Goal: Information Seeking & Learning: Learn about a topic

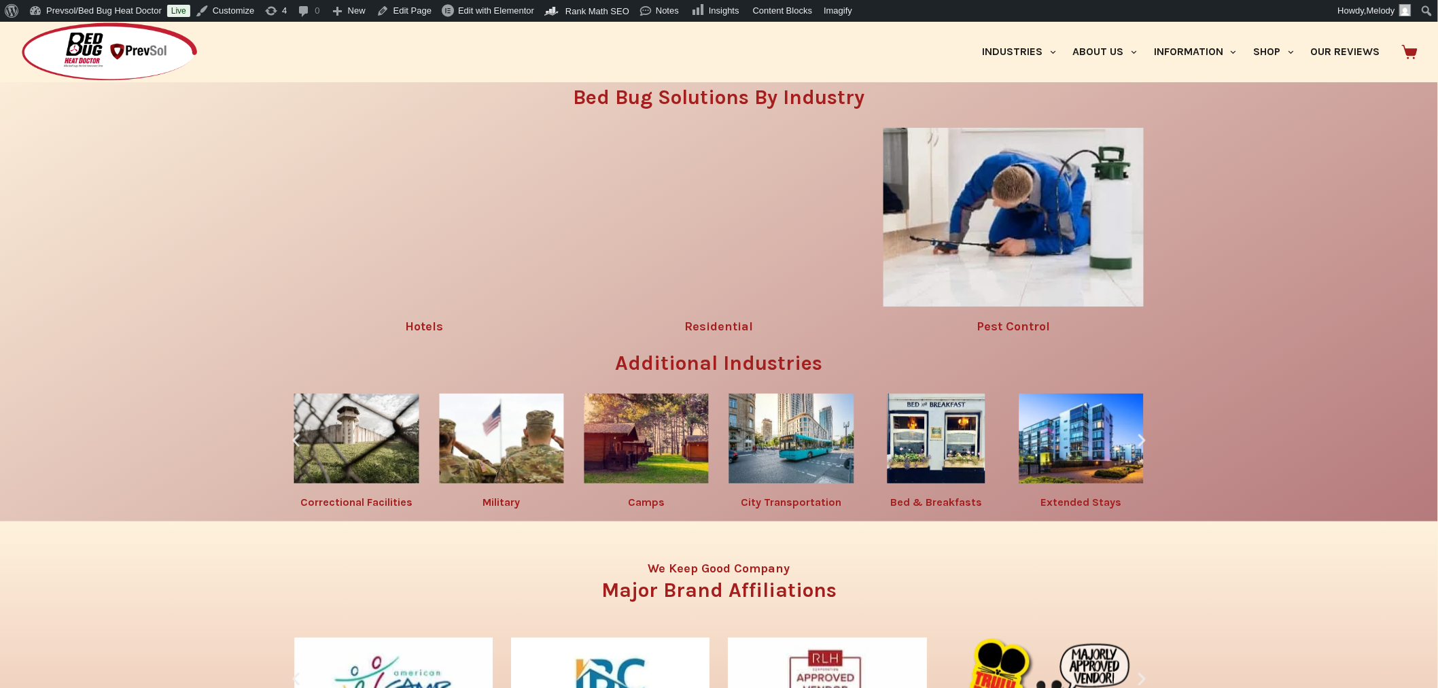
scroll to position [2087, 0]
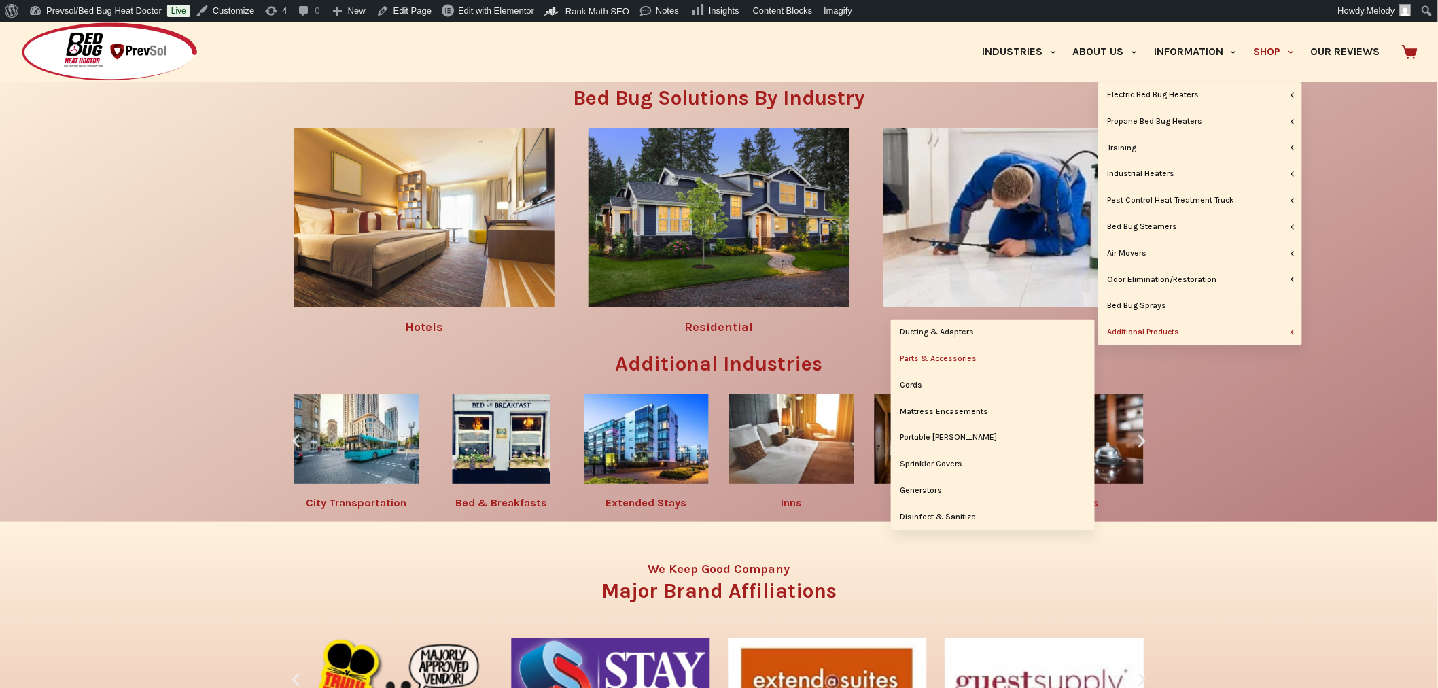
click at [948, 356] on link "Parts & Accessories" at bounding box center [993, 359] width 204 height 26
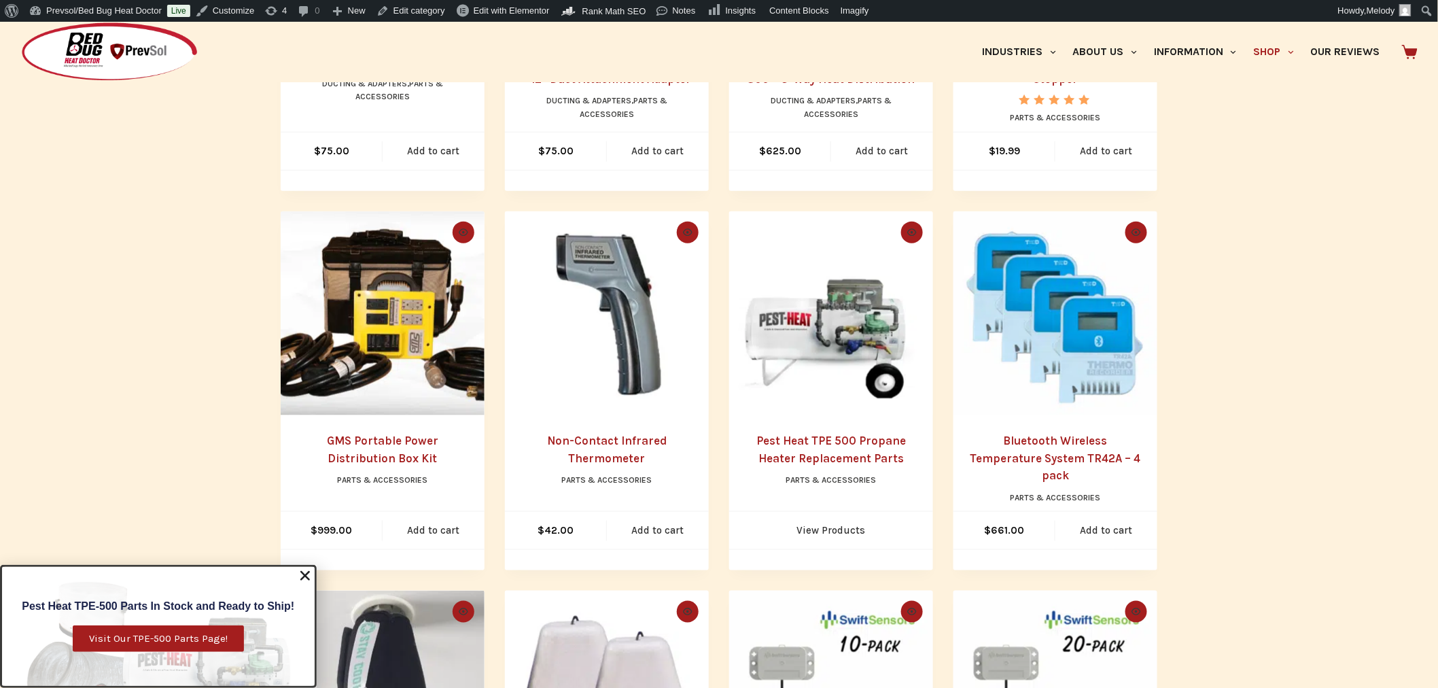
scroll to position [560, 0]
click at [387, 352] on img "GMS Portable Power Distribution Box Kit" at bounding box center [383, 313] width 204 height 204
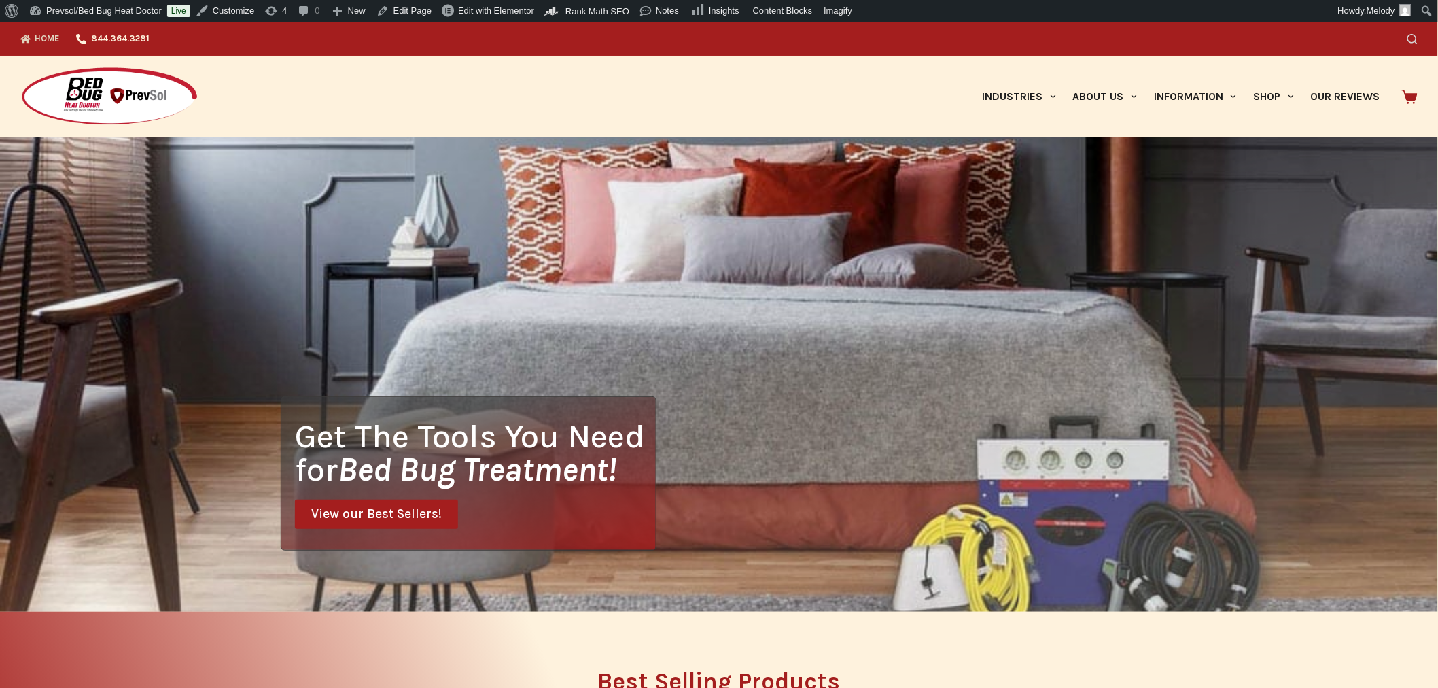
click at [1415, 37] on icon "Search" at bounding box center [1412, 39] width 10 height 10
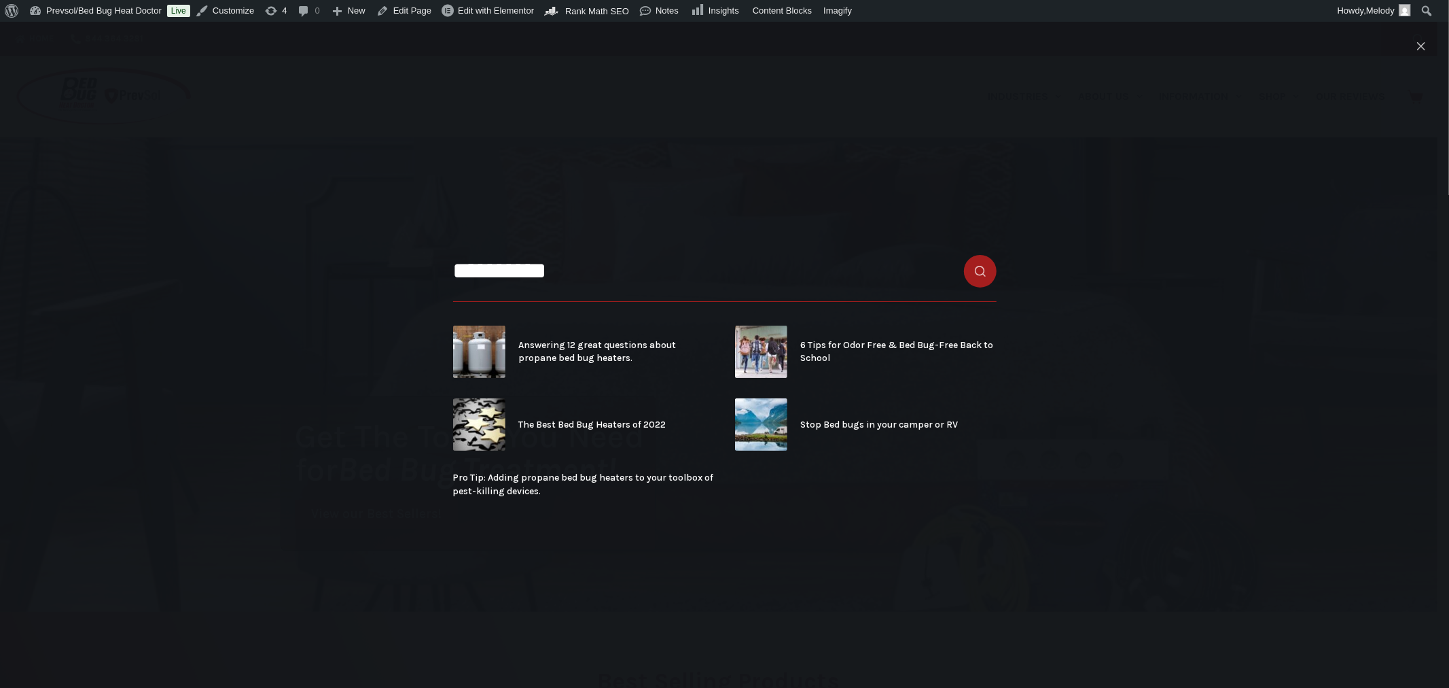
type input "**********"
click at [1414, 42] on button "Close search modal" at bounding box center [1421, 46] width 22 height 22
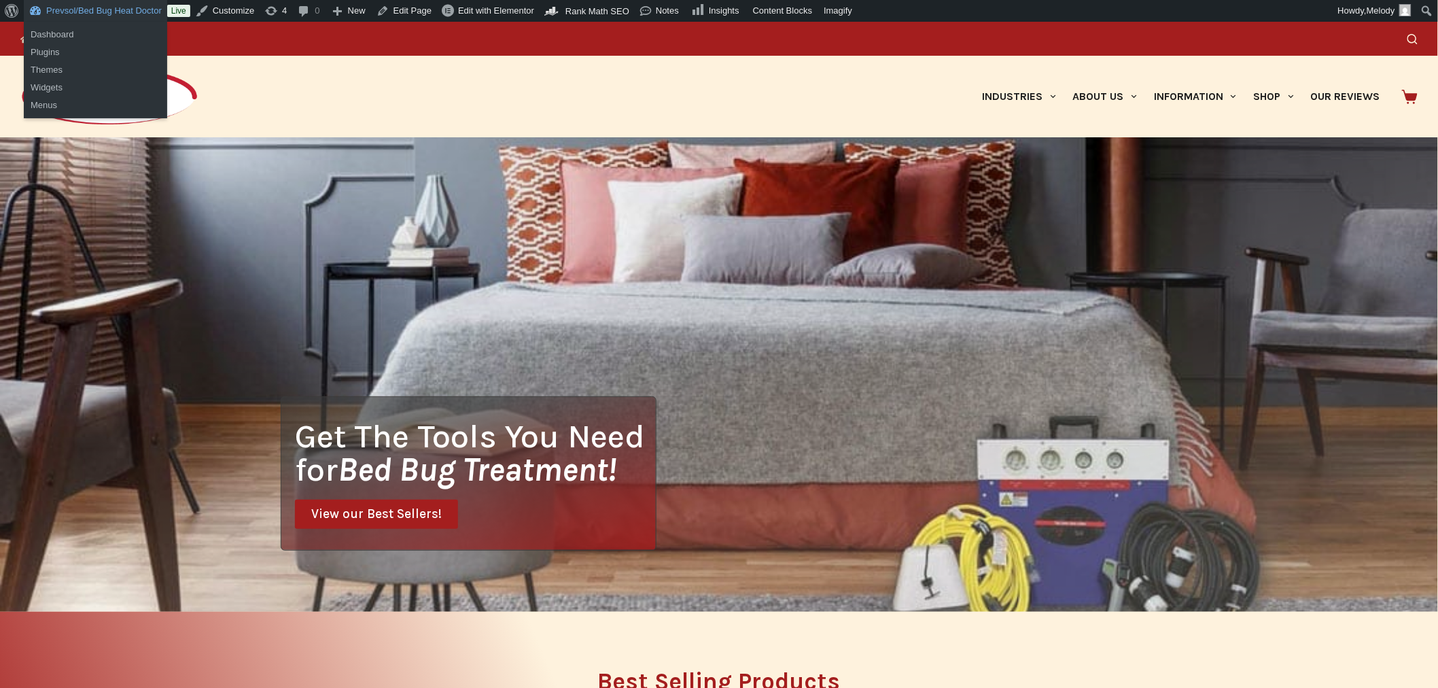
click at [95, 5] on link "Prevsol/Bed Bug Heat Doctor" at bounding box center [95, 11] width 143 height 22
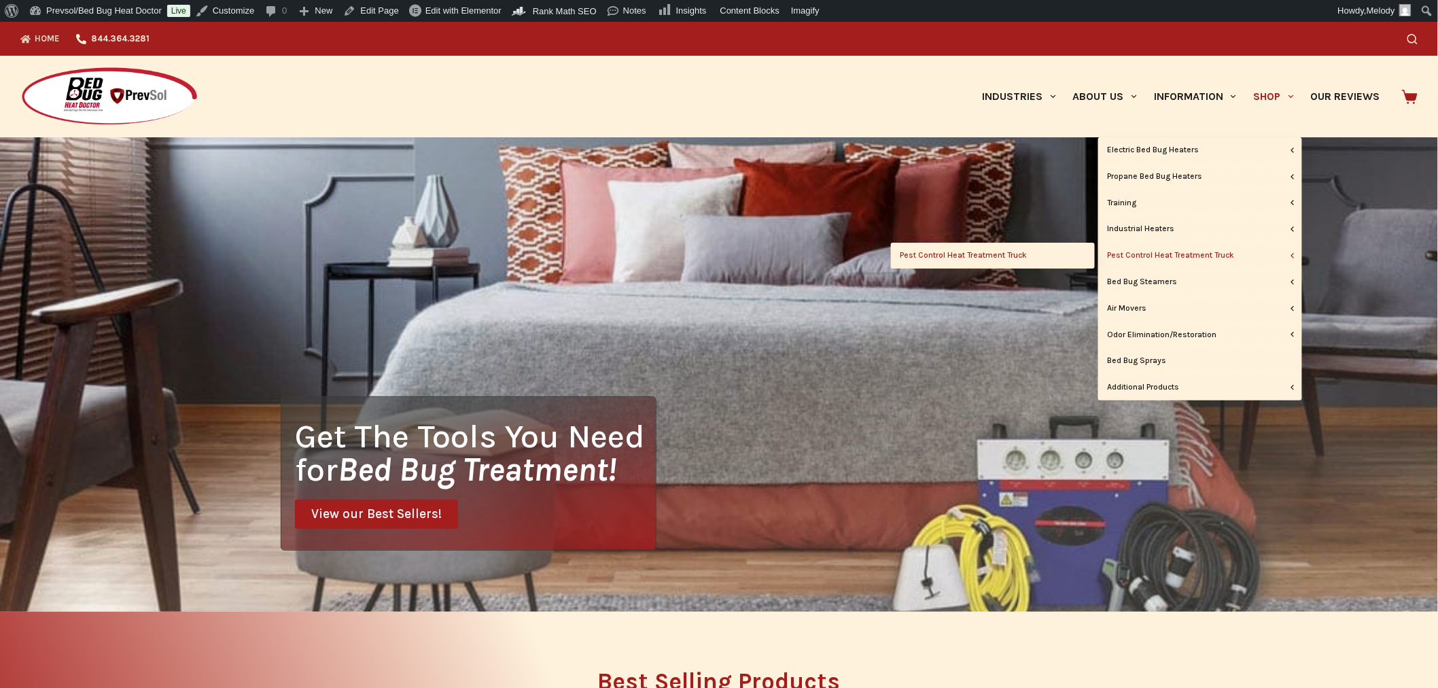
click at [1012, 251] on link "Pest Control Heat Treatment Truck" at bounding box center [993, 256] width 204 height 26
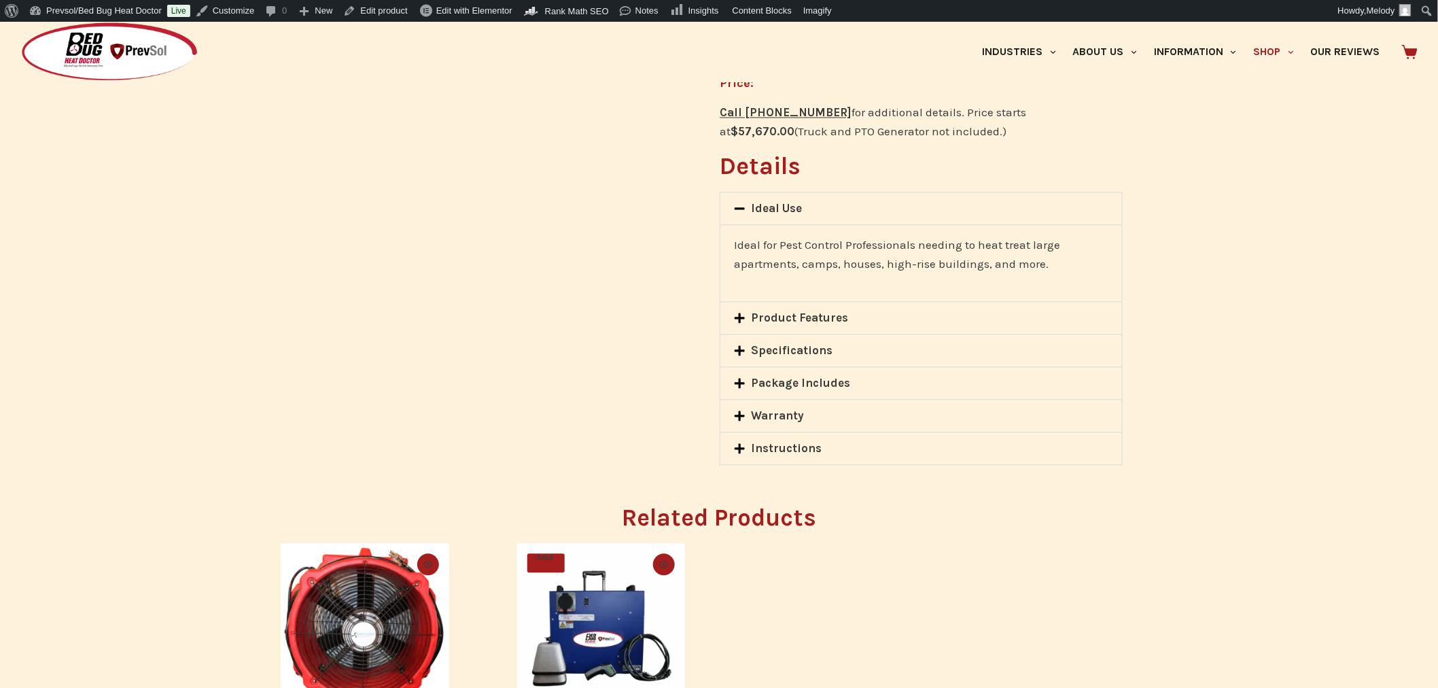
scroll to position [1026, 0]
click at [769, 347] on link "Specifications" at bounding box center [792, 349] width 82 height 14
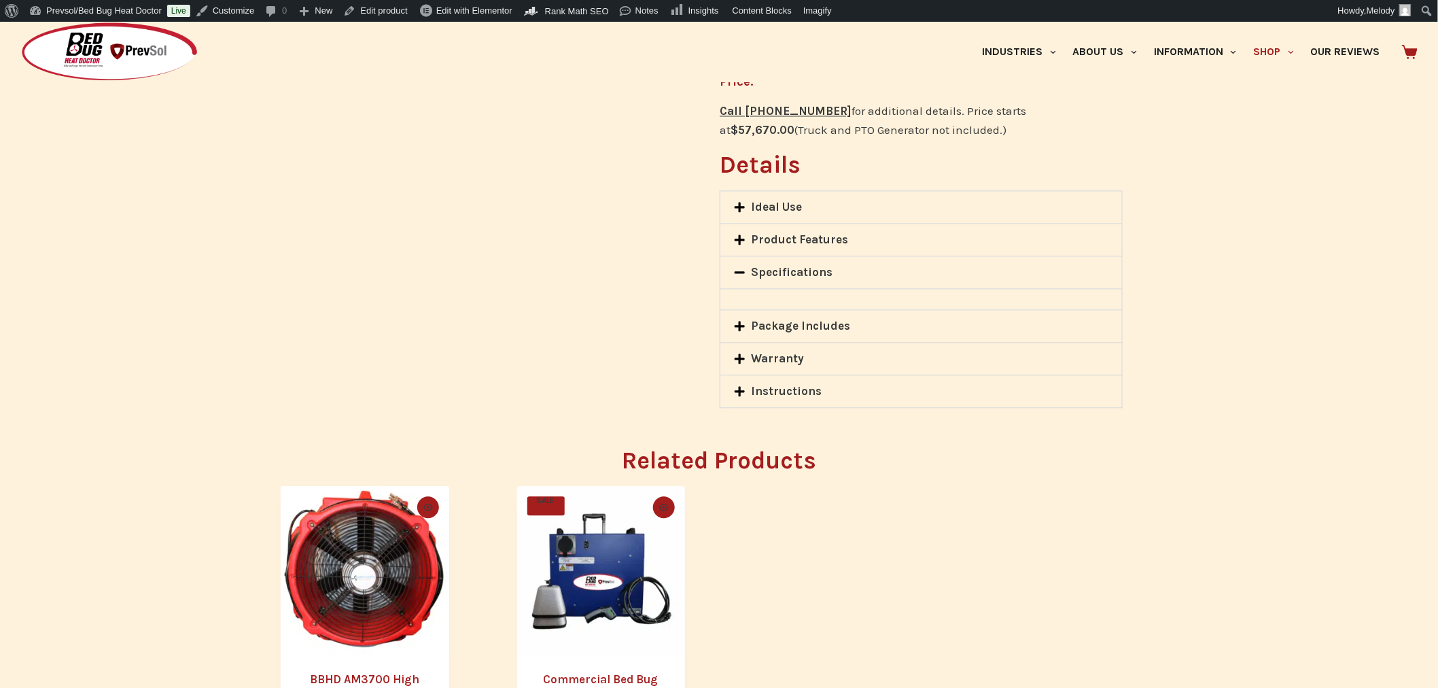
click at [763, 315] on div "Package Includes" at bounding box center [921, 326] width 402 height 32
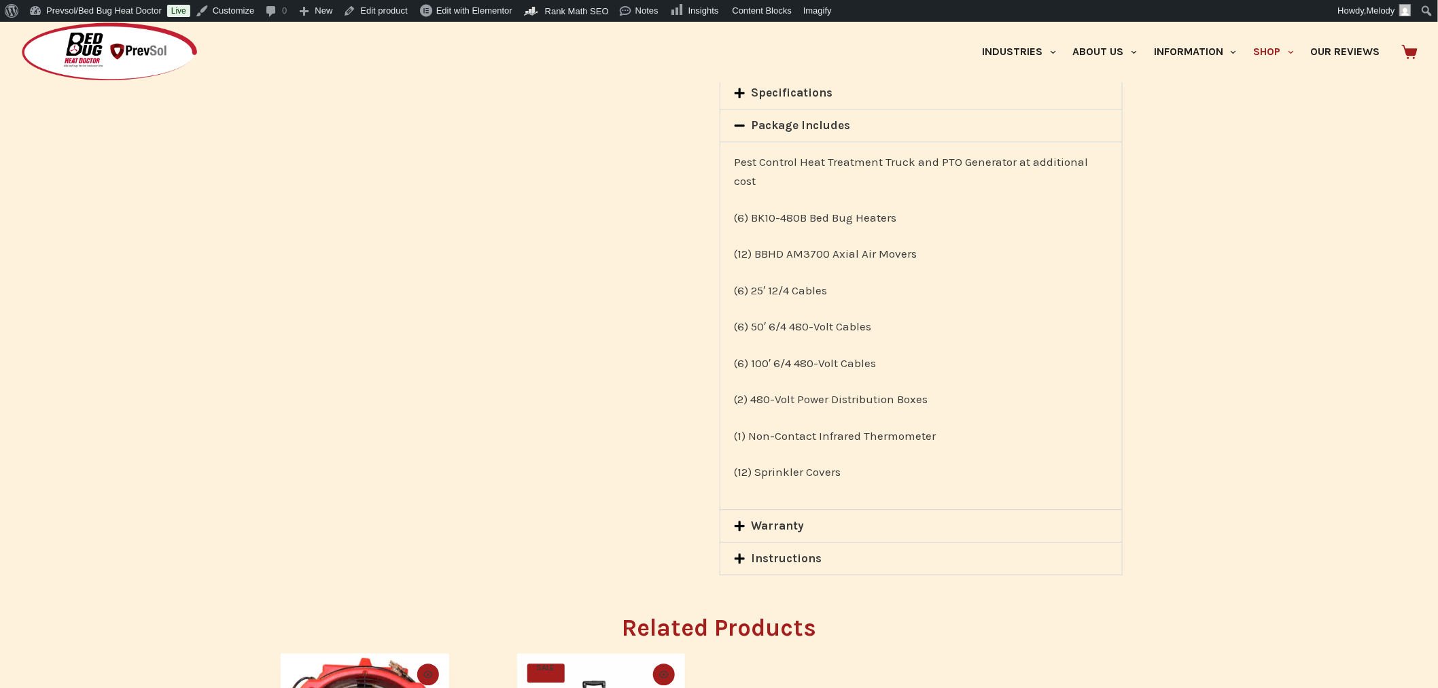
scroll to position [1207, 0]
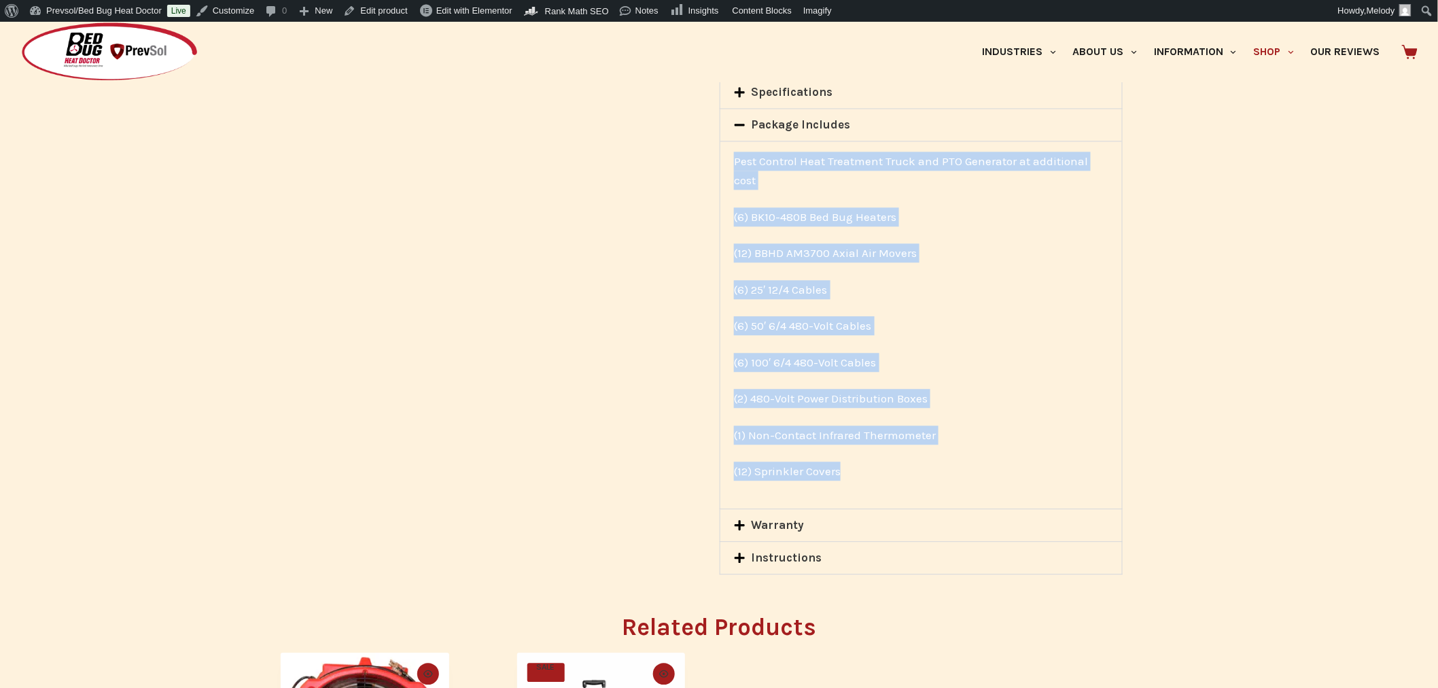
drag, startPoint x: 850, startPoint y: 474, endPoint x: 707, endPoint y: 162, distance: 343.2
copy div "Pest Control Heat Treatment Truck and PTO Generator at additional cost (6) BK10…"
